Goal: Information Seeking & Learning: Learn about a topic

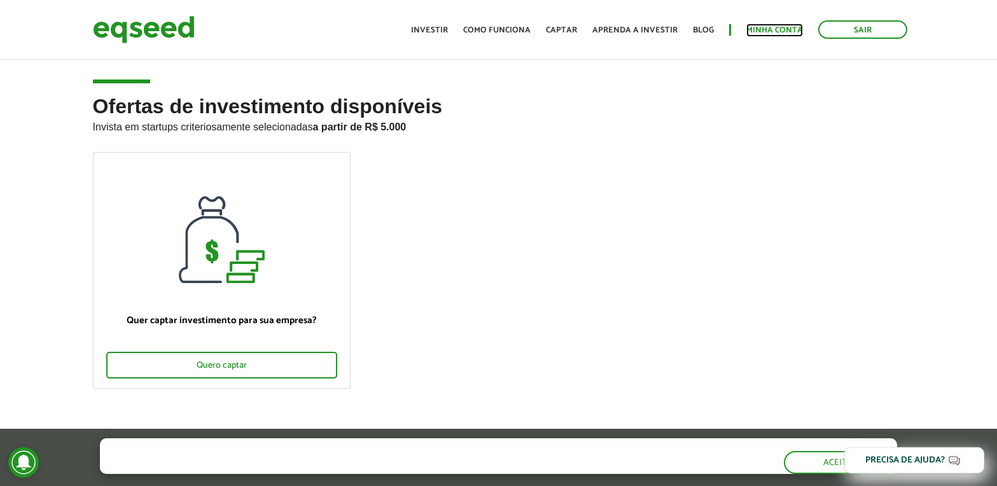
click at [781, 28] on link "Minha conta" at bounding box center [775, 30] width 57 height 8
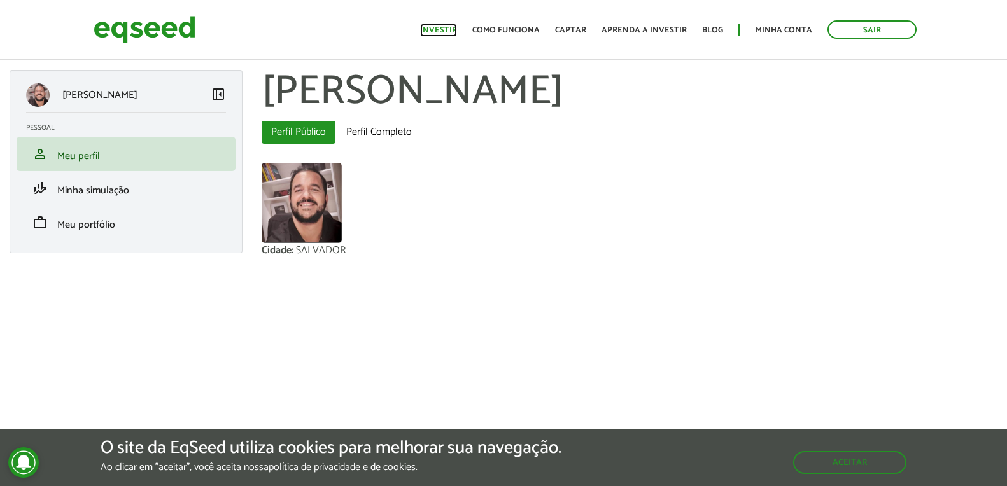
click at [446, 27] on link "Investir" at bounding box center [438, 30] width 37 height 8
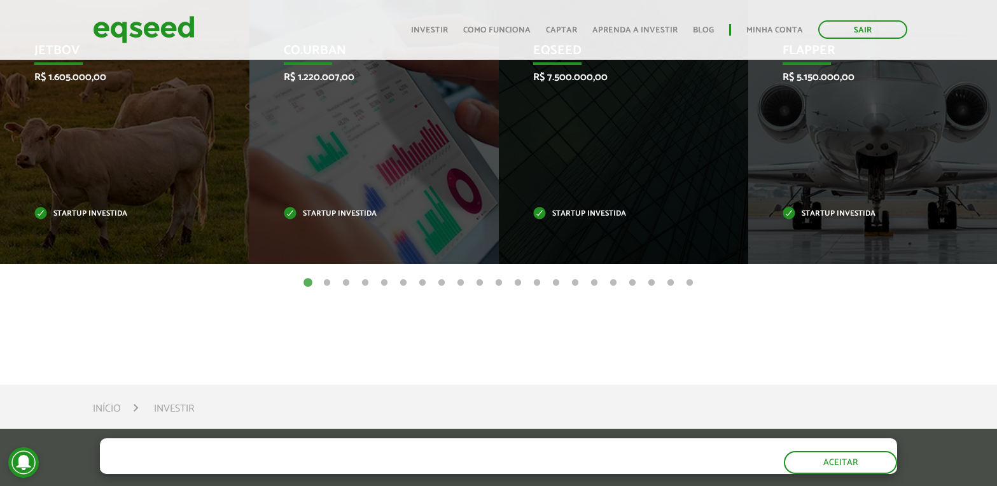
scroll to position [446, 0]
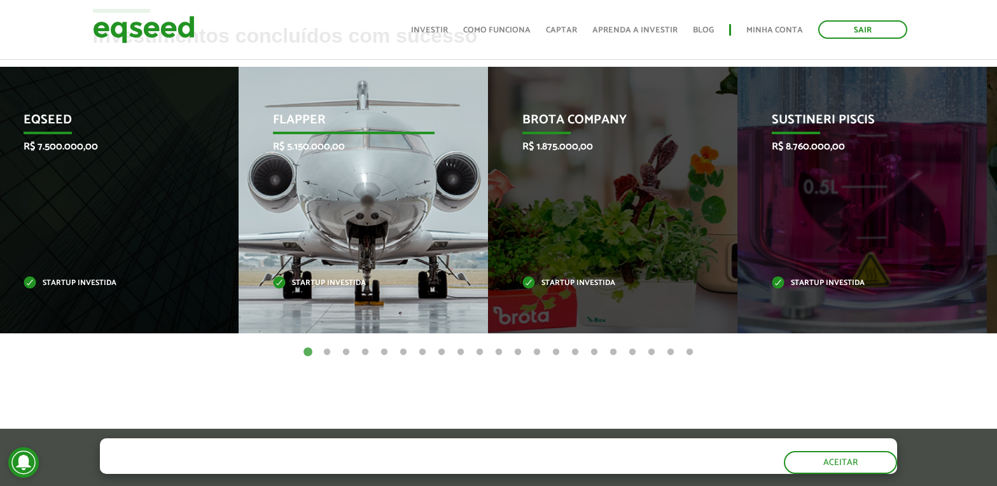
drag, startPoint x: 806, startPoint y: 253, endPoint x: 296, endPoint y: 256, distance: 509.8
click at [296, 256] on div "Flapper R$ 5.150.000,00 Startup investida" at bounding box center [354, 200] width 230 height 267
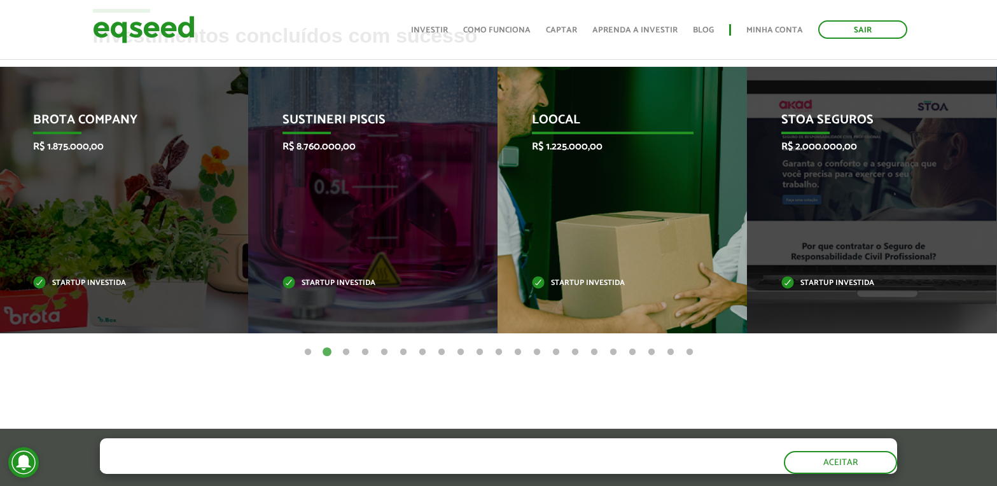
drag, startPoint x: 821, startPoint y: 233, endPoint x: 662, endPoint y: 235, distance: 159.1
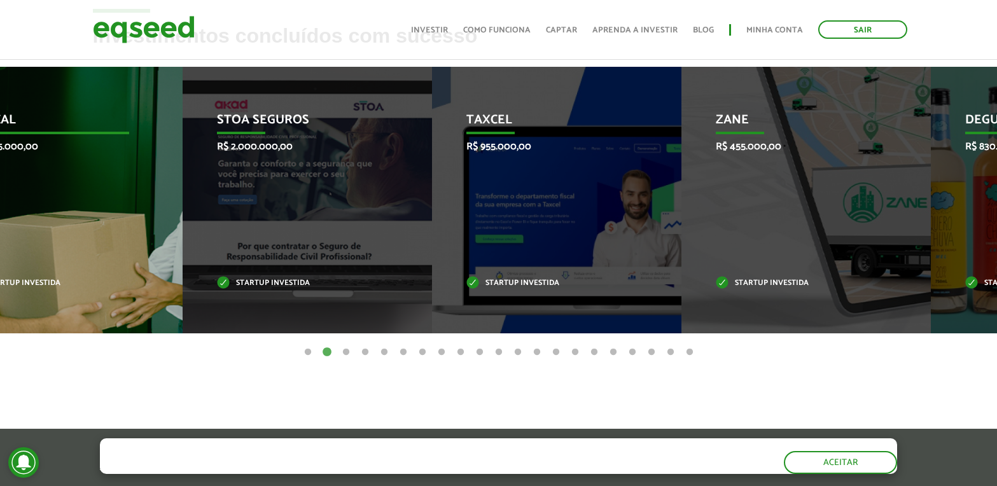
drag, startPoint x: 662, startPoint y: 235, endPoint x: 96, endPoint y: 240, distance: 565.8
click at [96, 240] on div "Loocal R$ 1.225.000,00 Startup investida" at bounding box center [48, 200] width 230 height 267
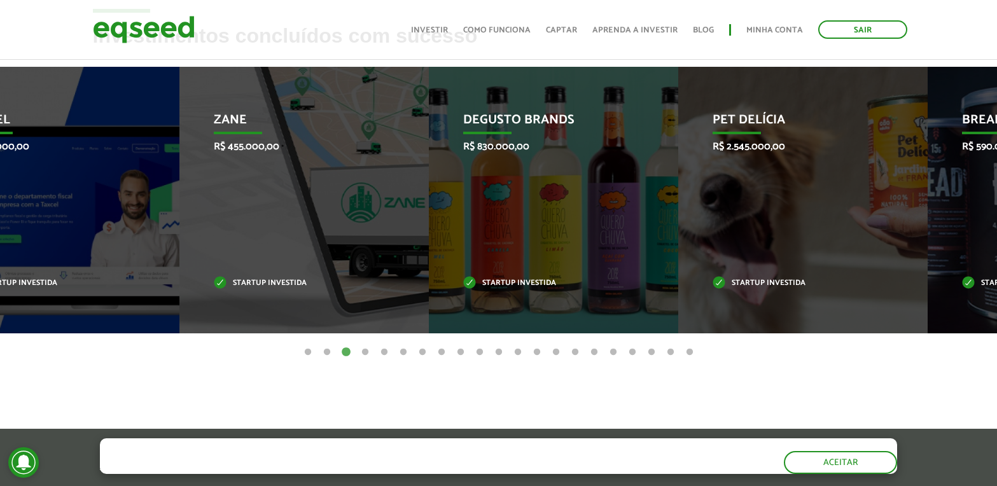
drag, startPoint x: 717, startPoint y: 227, endPoint x: -5, endPoint y: 233, distance: 721.8
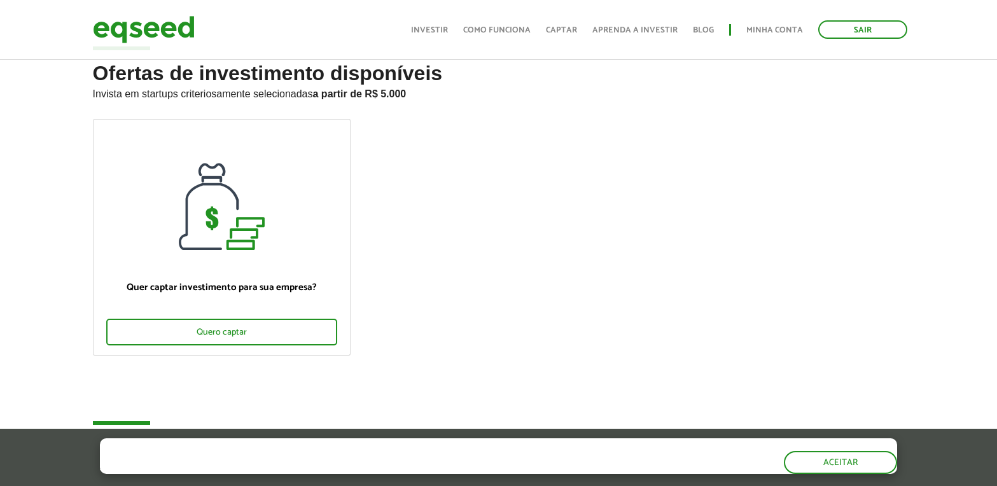
scroll to position [0, 0]
